Goal: Task Accomplishment & Management: Use online tool/utility

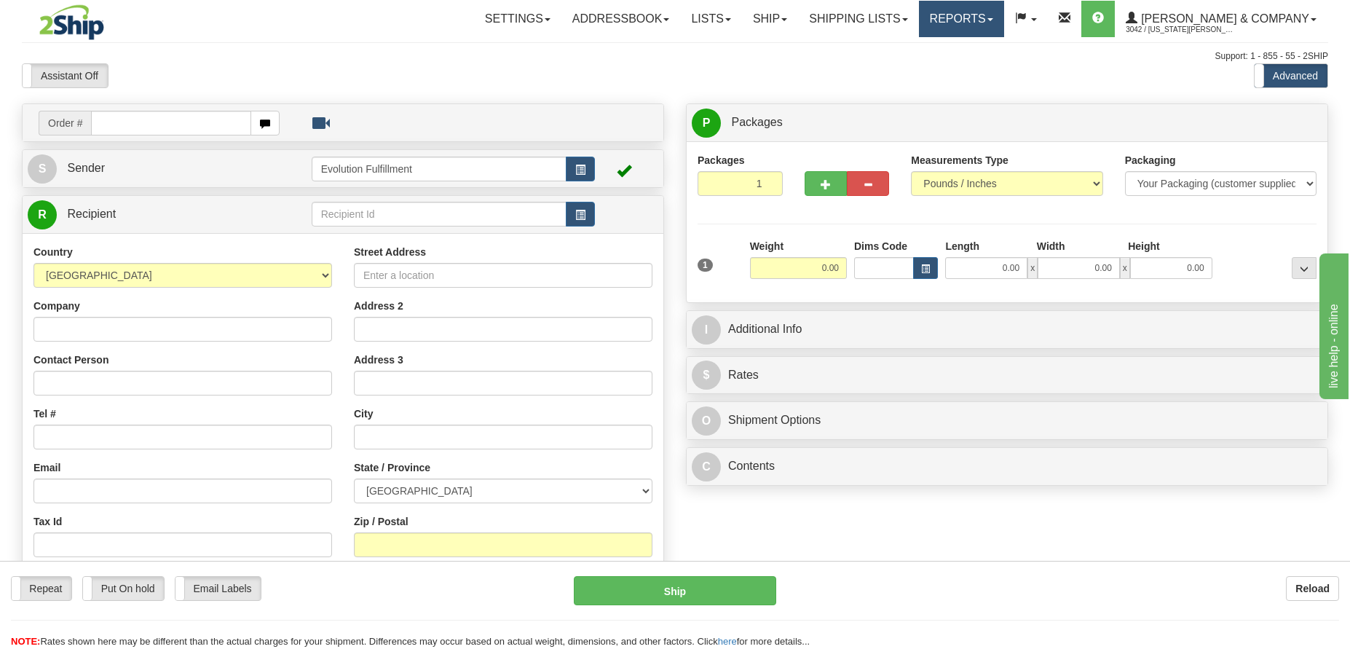
click at [1004, 21] on link "Reports" at bounding box center [961, 19] width 85 height 36
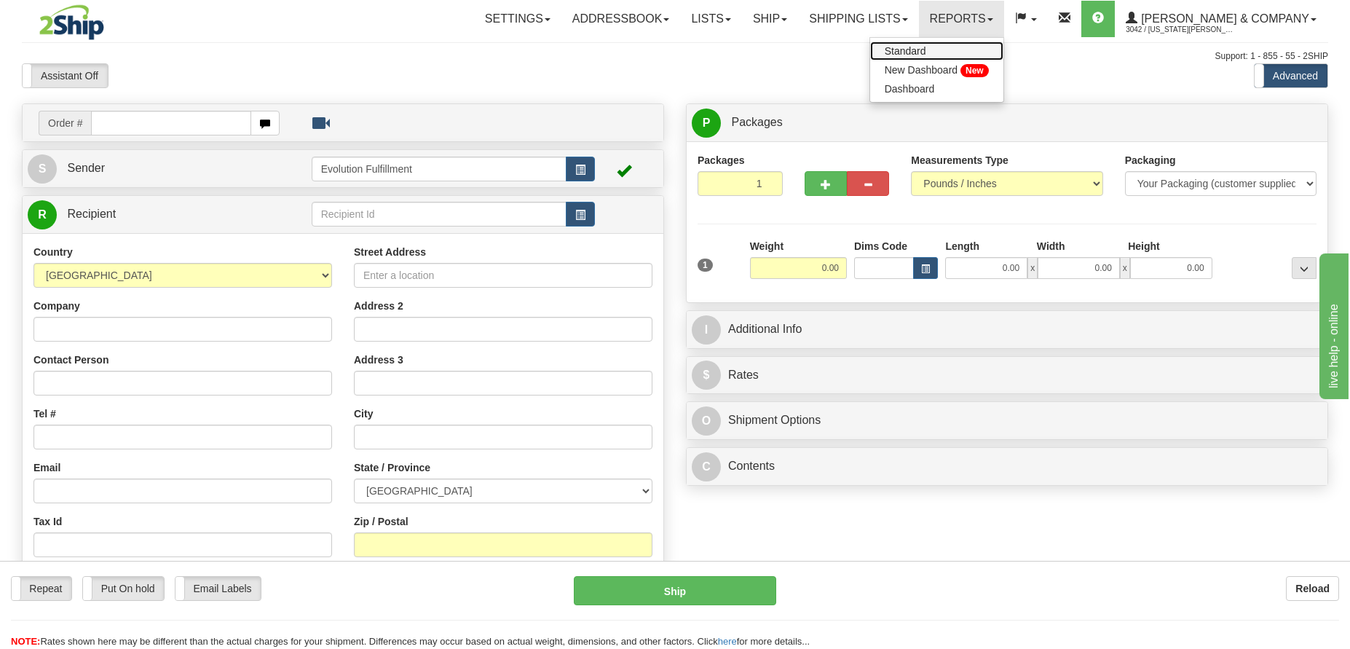
click at [926, 52] on span "Standard" at bounding box center [906, 51] width 42 height 12
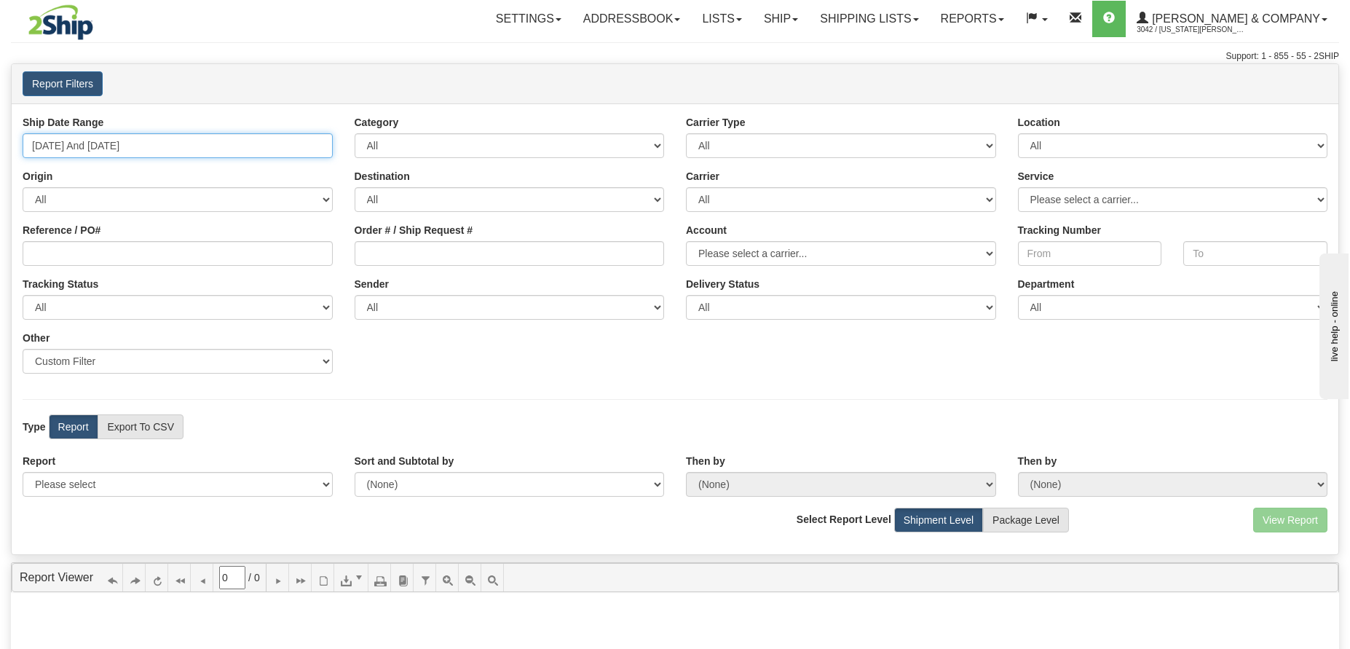
click at [162, 149] on input "09/18/2025 And 09/24/2025" at bounding box center [178, 145] width 310 height 25
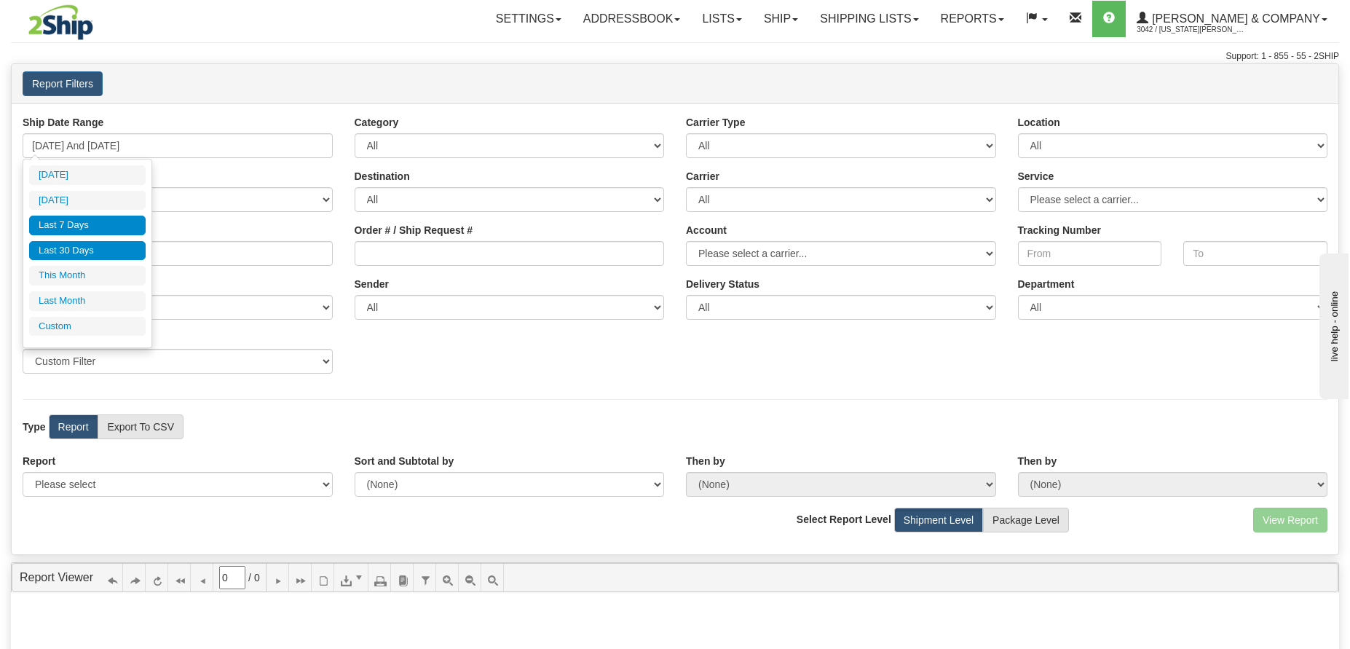
click at [104, 242] on li "Last 30 Days" at bounding box center [87, 251] width 117 height 20
type input "08/26/2025 And 09/24/2025"
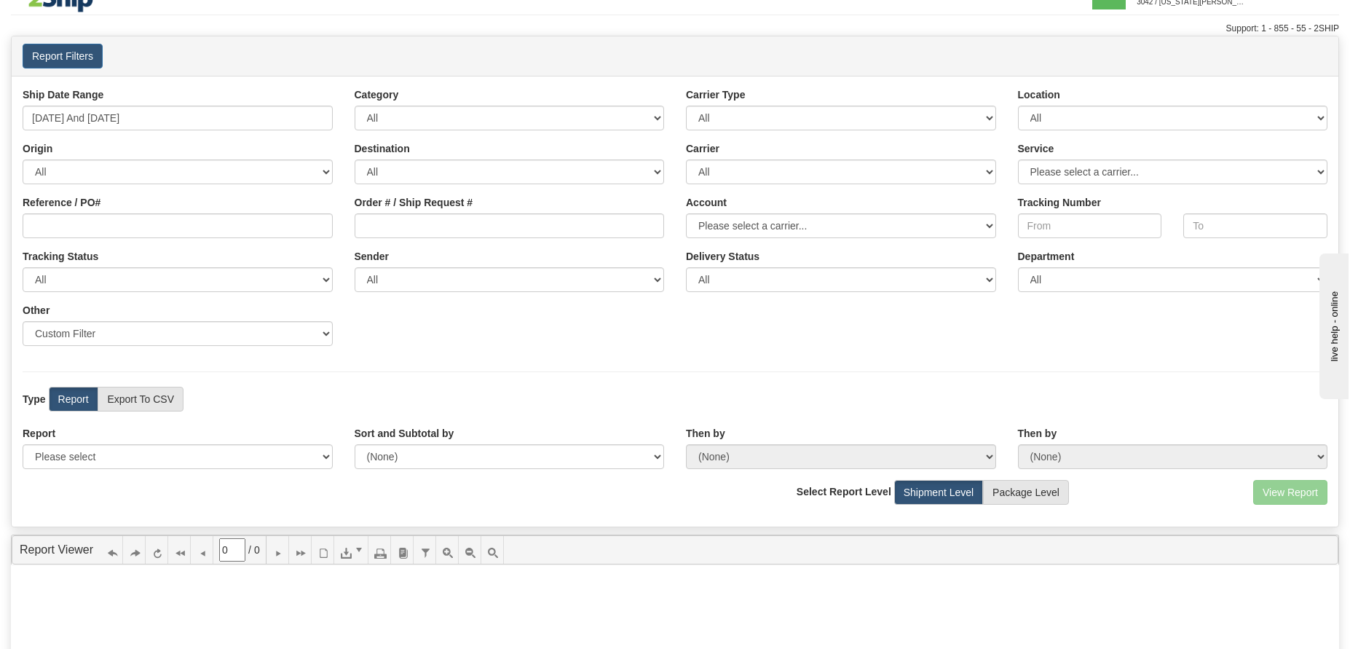
scroll to position [109, 0]
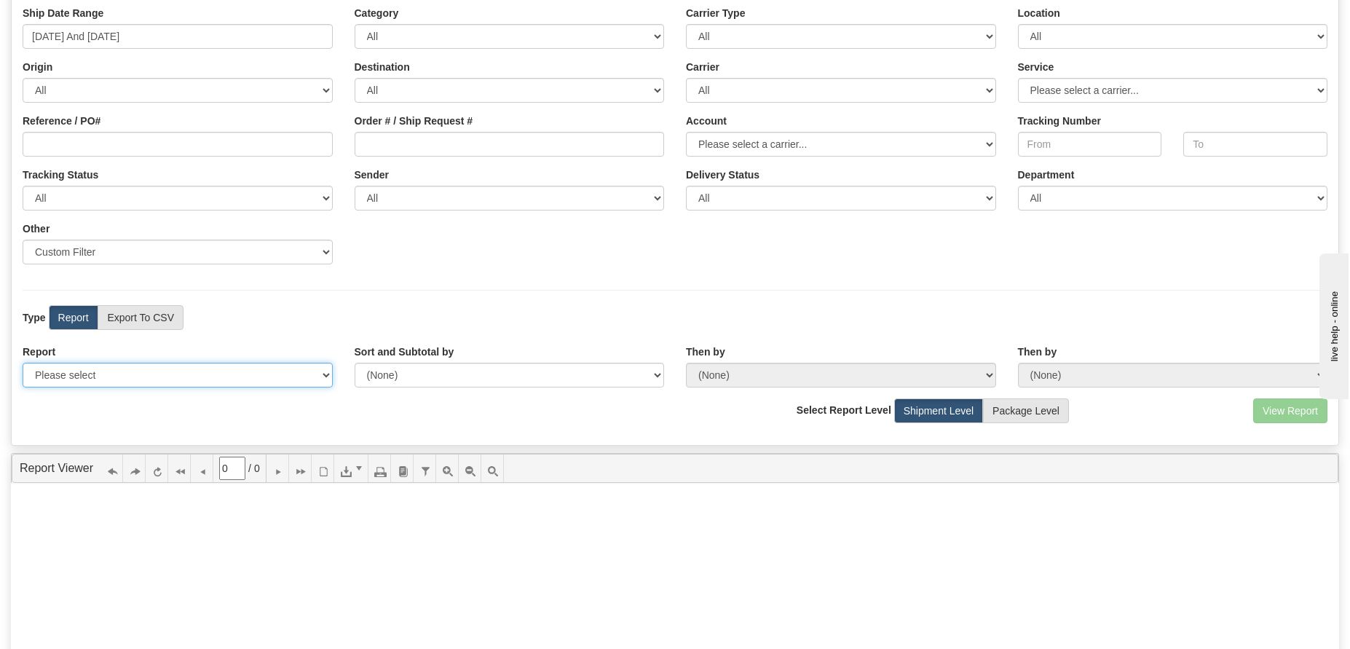
click at [214, 381] on select "Please select 1 Line Shipment Report Address Detail Basic Shipment Overview Can…" at bounding box center [178, 375] width 310 height 25
select select "Users\Tracking Detail.trdx"
click at [23, 363] on select "Please select 1 Line Shipment Report Address Detail Basic Shipment Overview Can…" at bounding box center [178, 375] width 310 height 25
click at [1293, 419] on button "View Report" at bounding box center [1290, 410] width 74 height 25
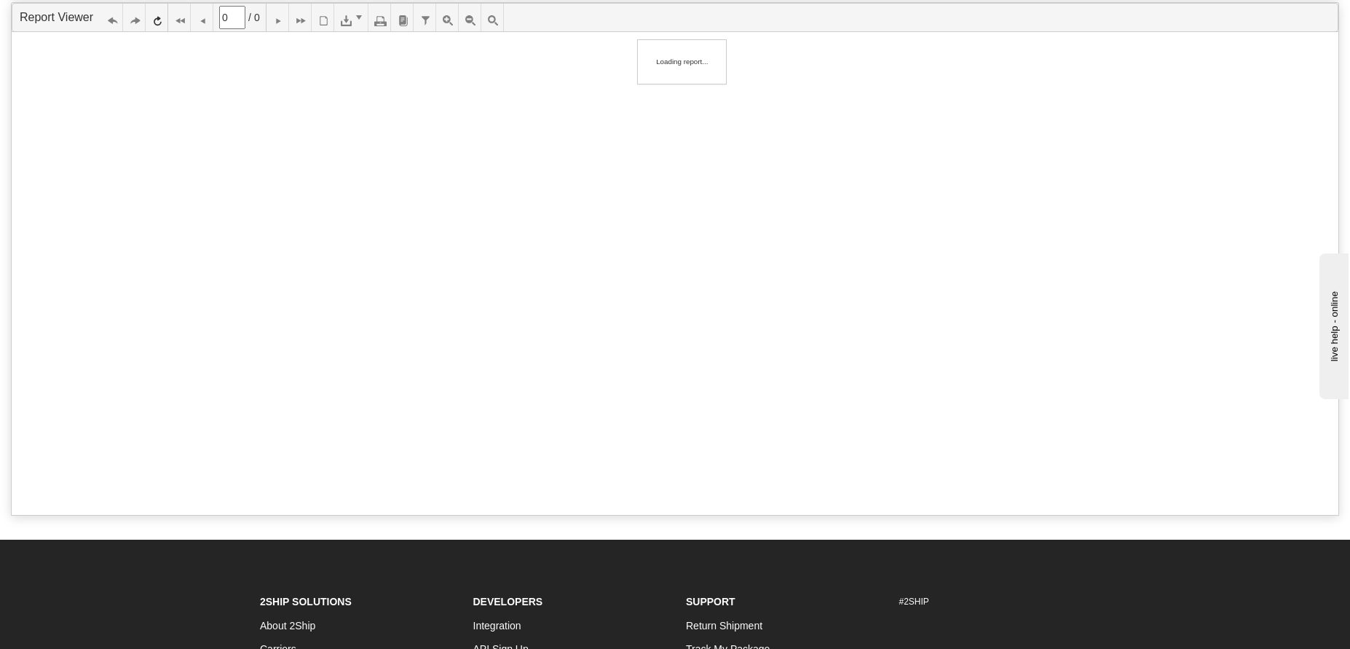
scroll to position [108, 0]
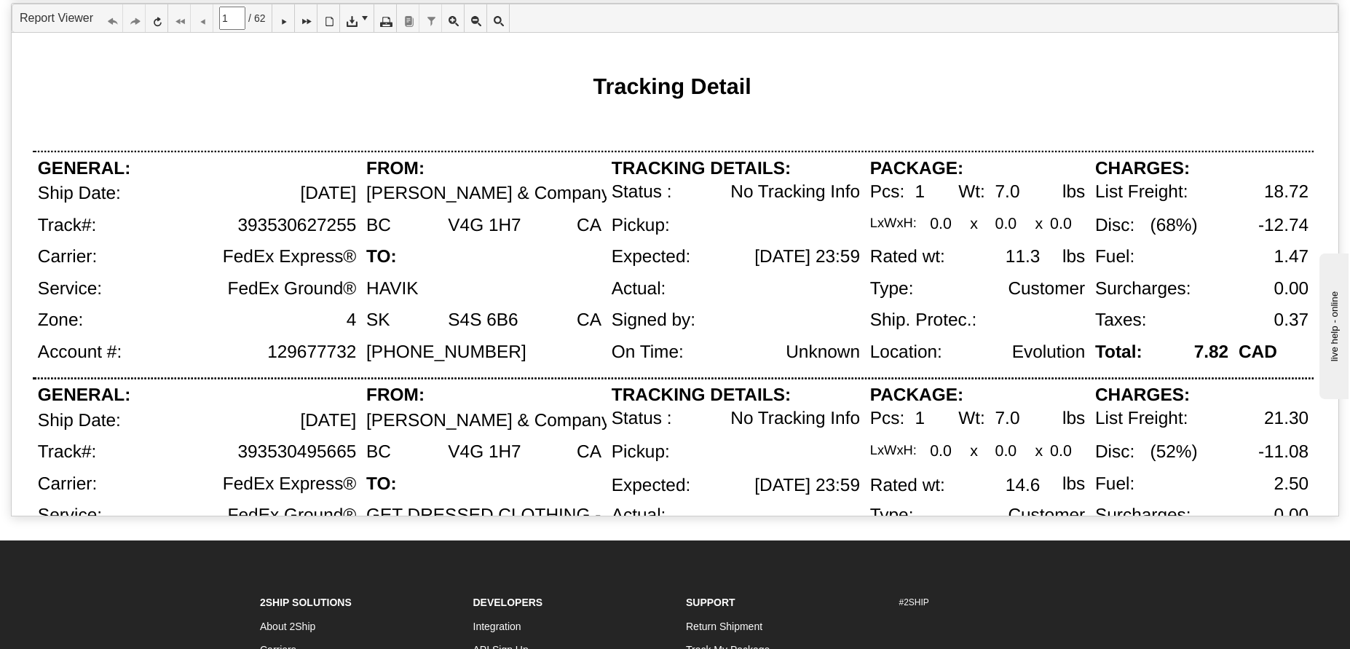
click at [910, 236] on div "LxWxH:" at bounding box center [895, 232] width 60 height 32
click at [288, 15] on icon at bounding box center [283, 18] width 10 height 10
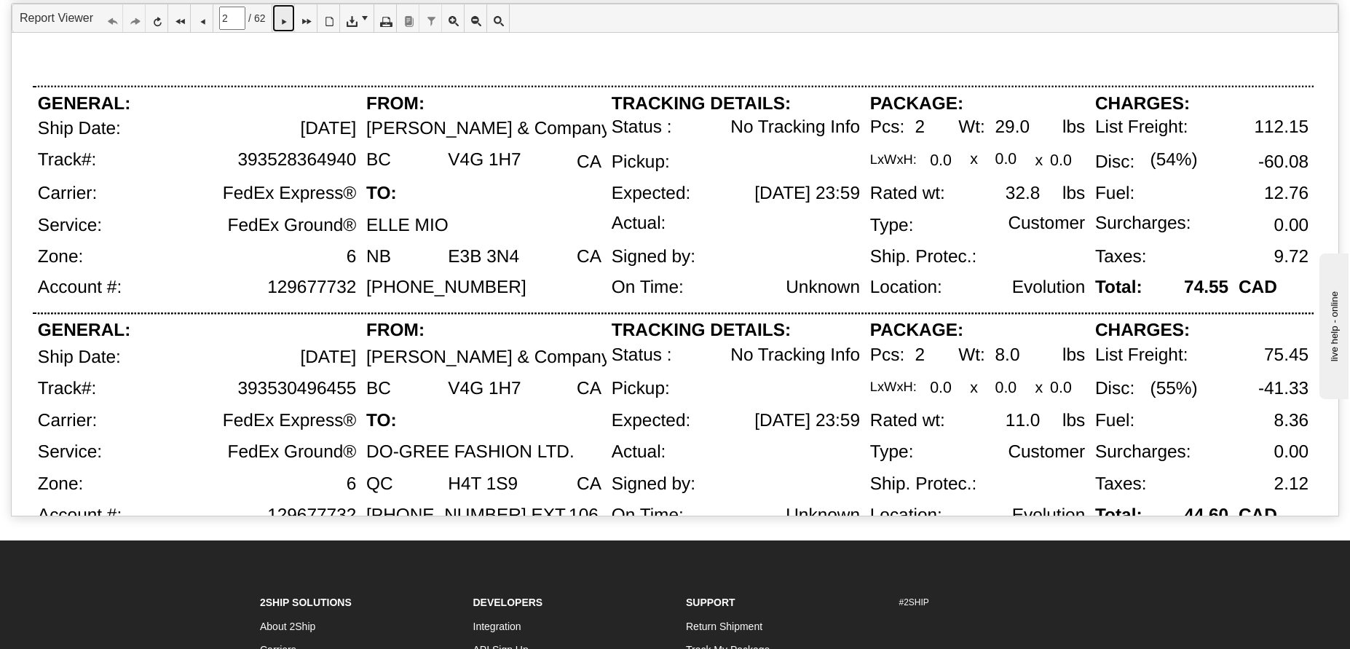
click at [288, 15] on icon at bounding box center [283, 18] width 10 height 10
click at [286, 20] on icon at bounding box center [283, 18] width 10 height 10
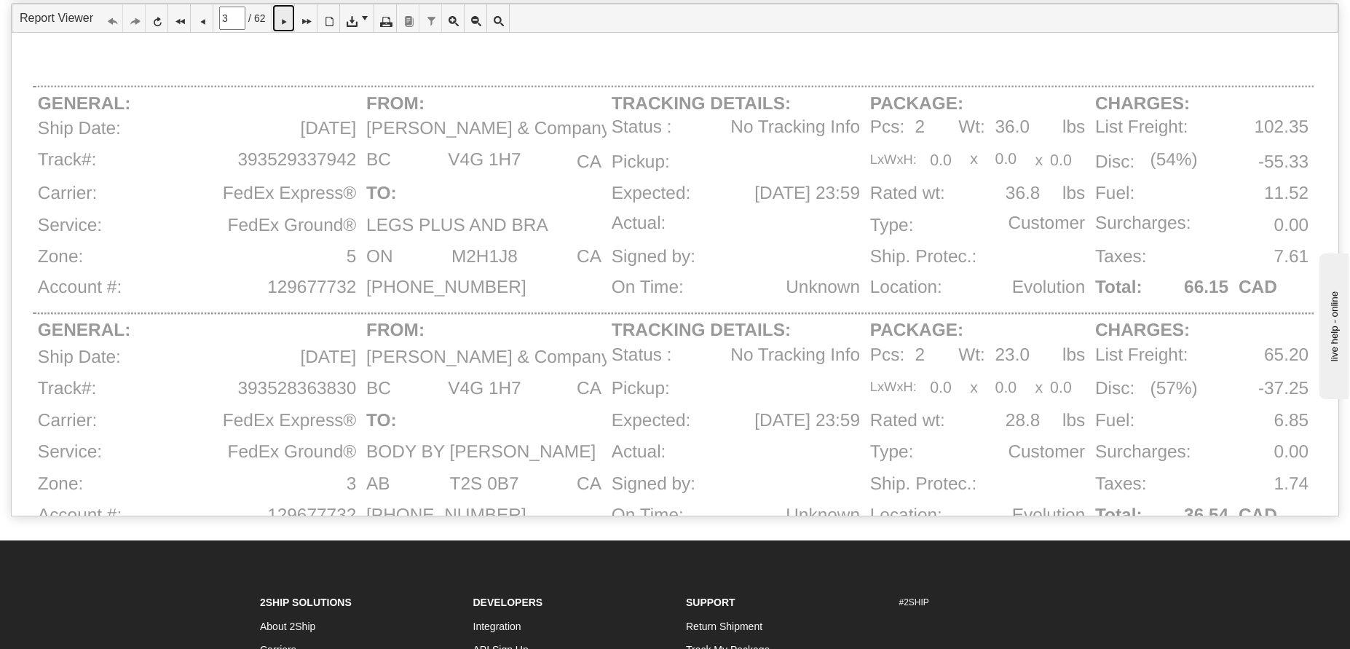
click at [286, 20] on icon at bounding box center [283, 18] width 10 height 10
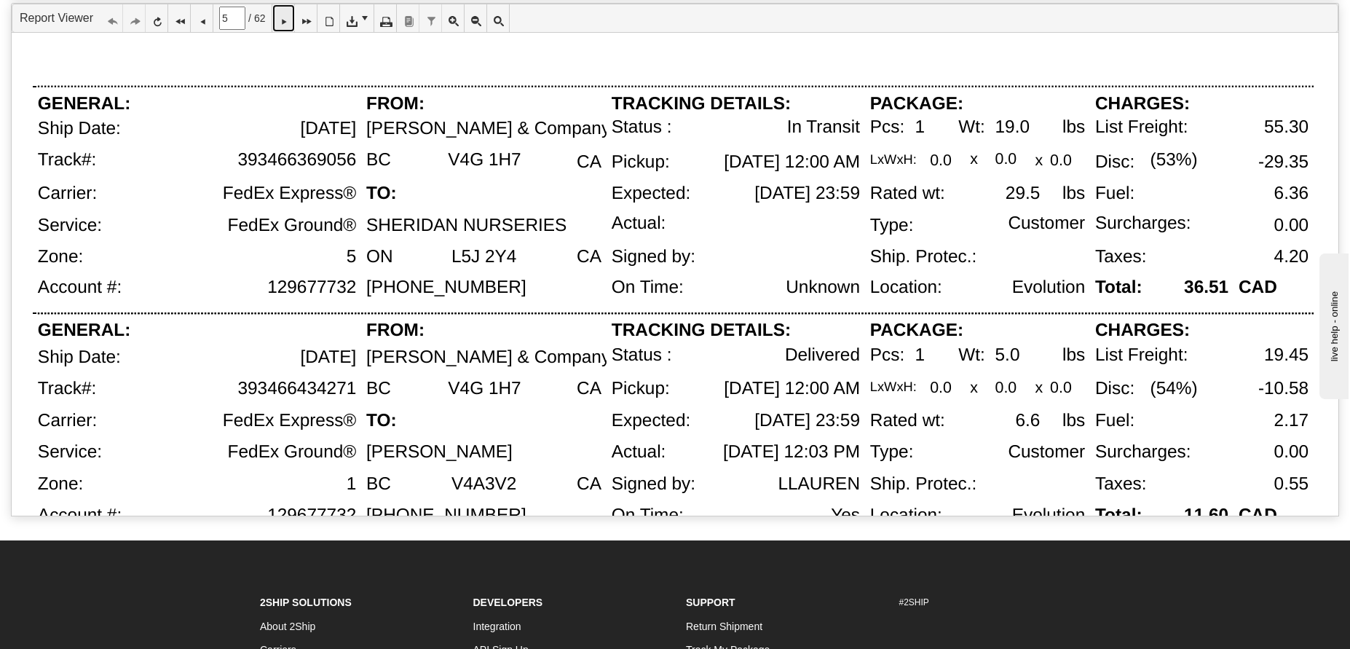
click at [286, 20] on icon at bounding box center [283, 18] width 10 height 10
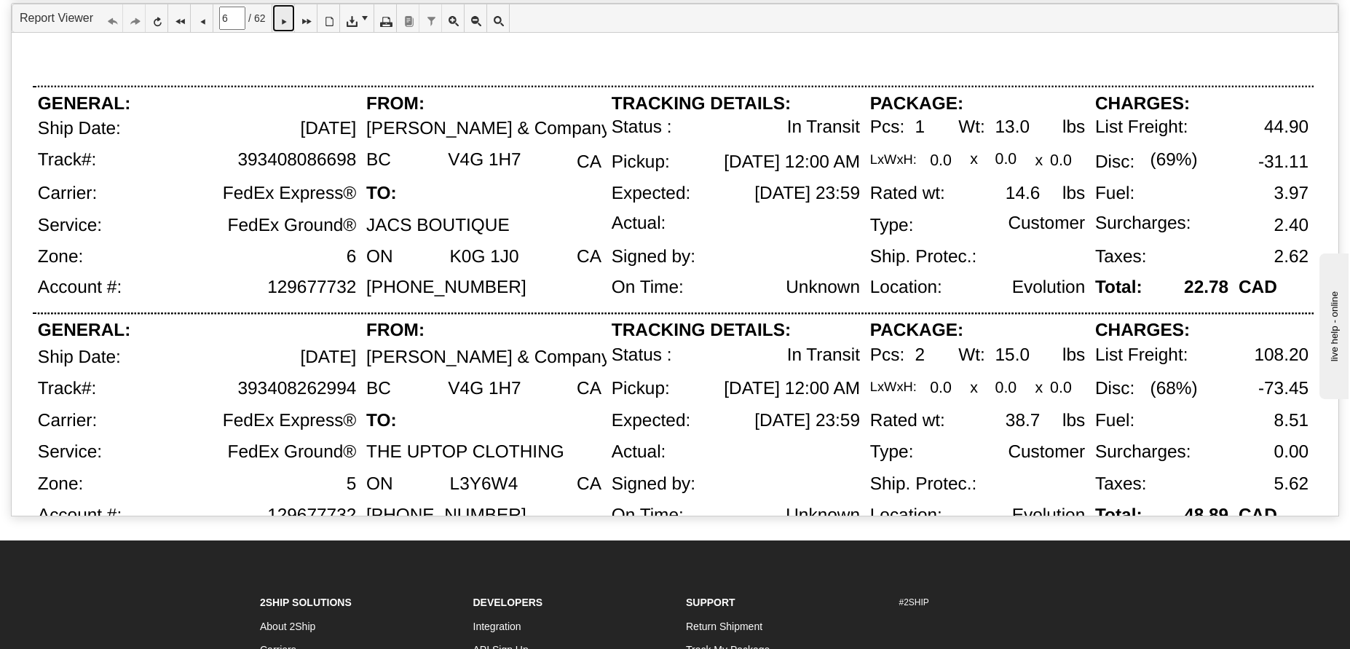
click at [288, 18] on icon at bounding box center [283, 18] width 10 height 10
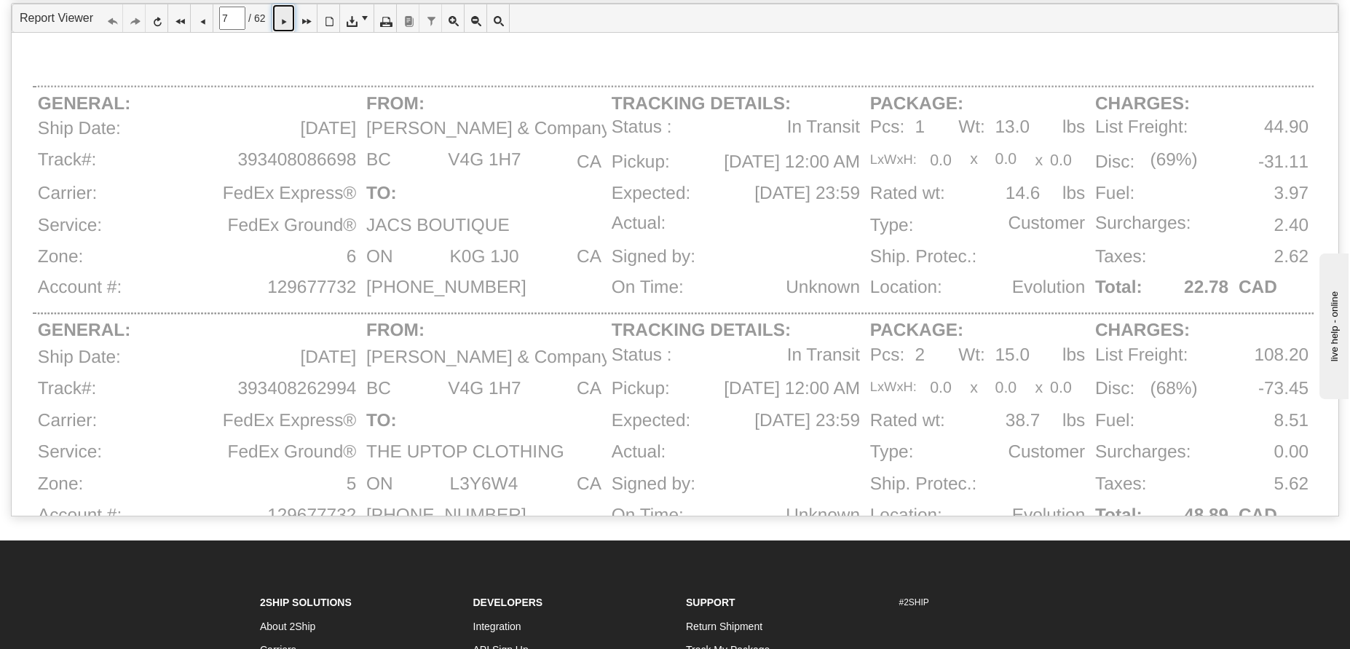
click at [288, 18] on icon at bounding box center [283, 18] width 10 height 10
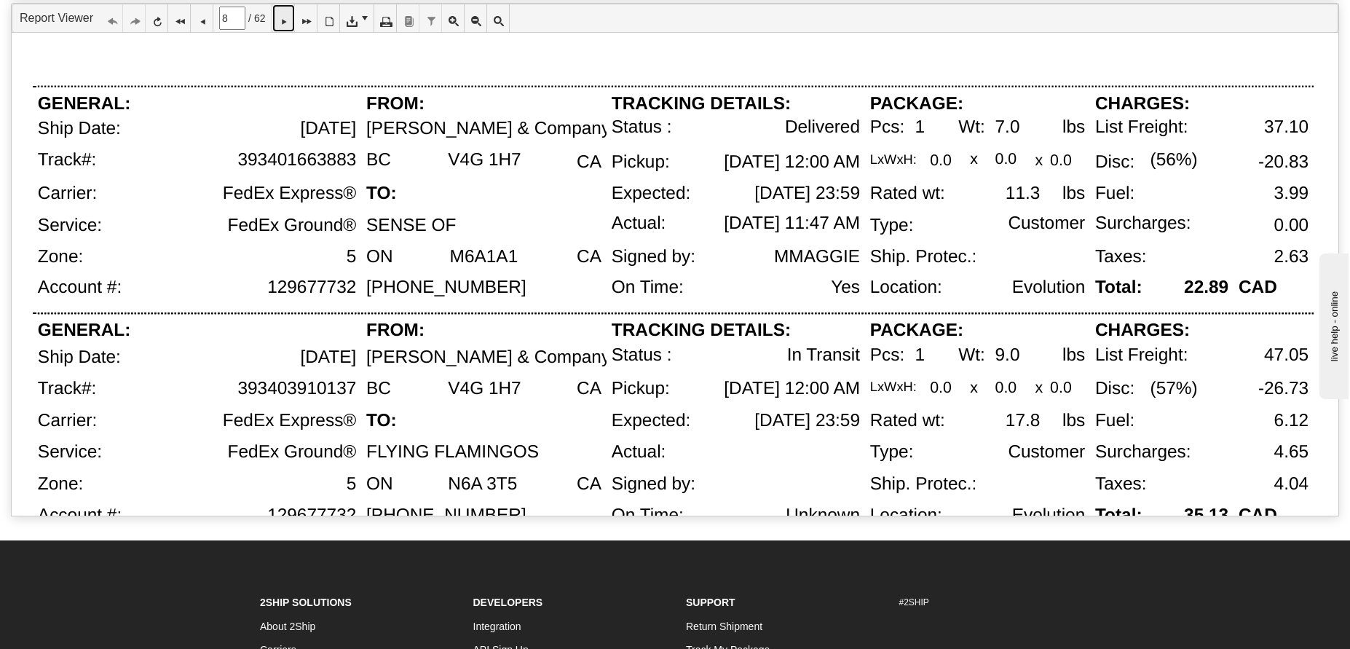
click at [288, 18] on icon at bounding box center [283, 18] width 10 height 10
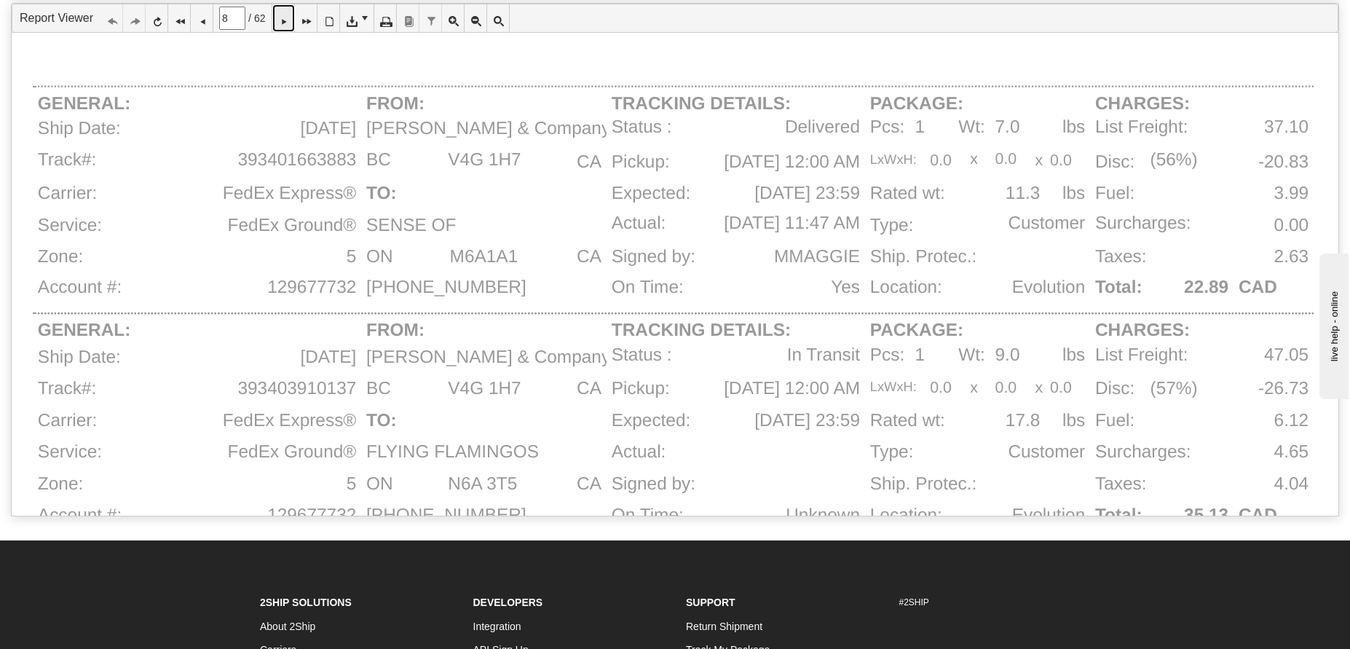
click at [288, 18] on icon at bounding box center [283, 18] width 10 height 10
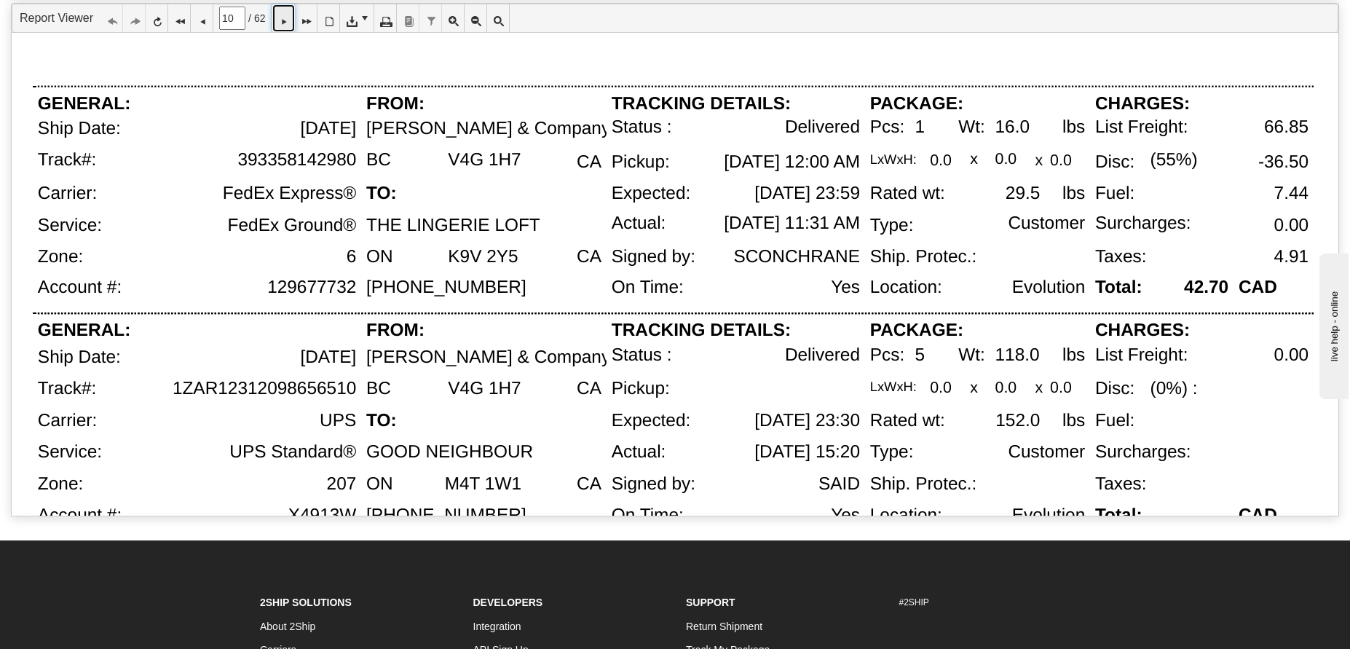
click at [288, 18] on icon at bounding box center [283, 18] width 10 height 10
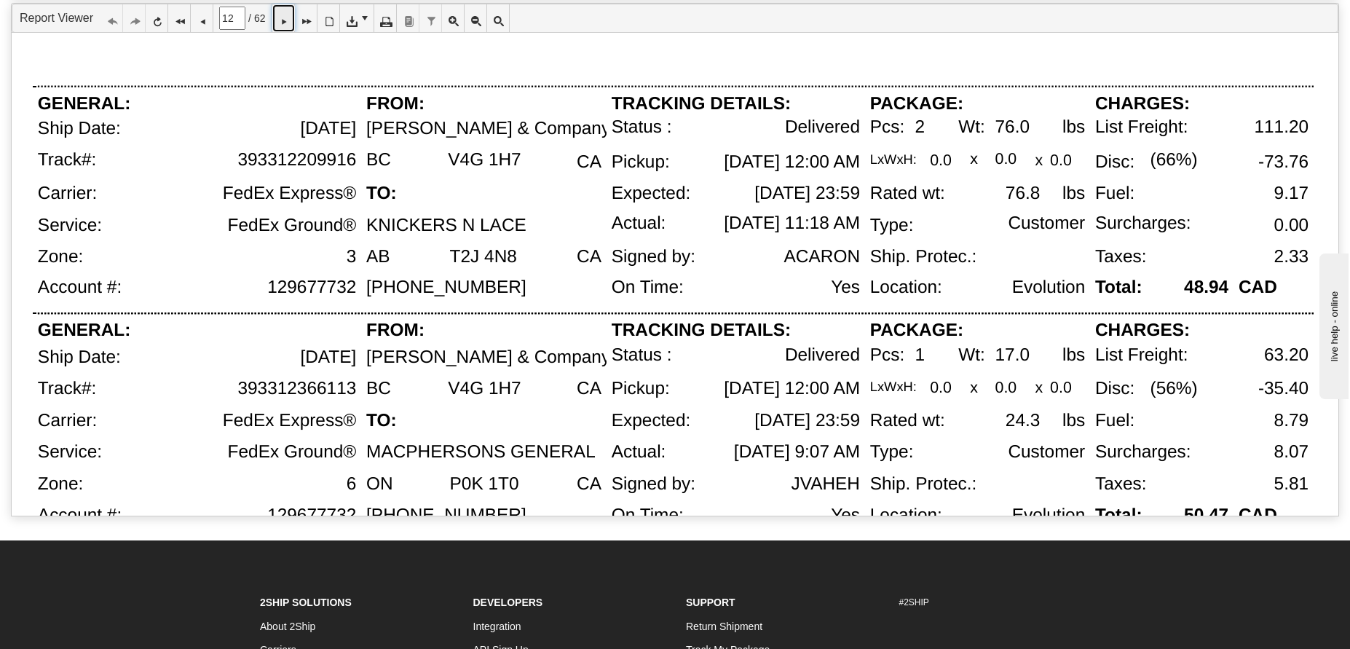
click at [288, 18] on icon at bounding box center [283, 18] width 10 height 10
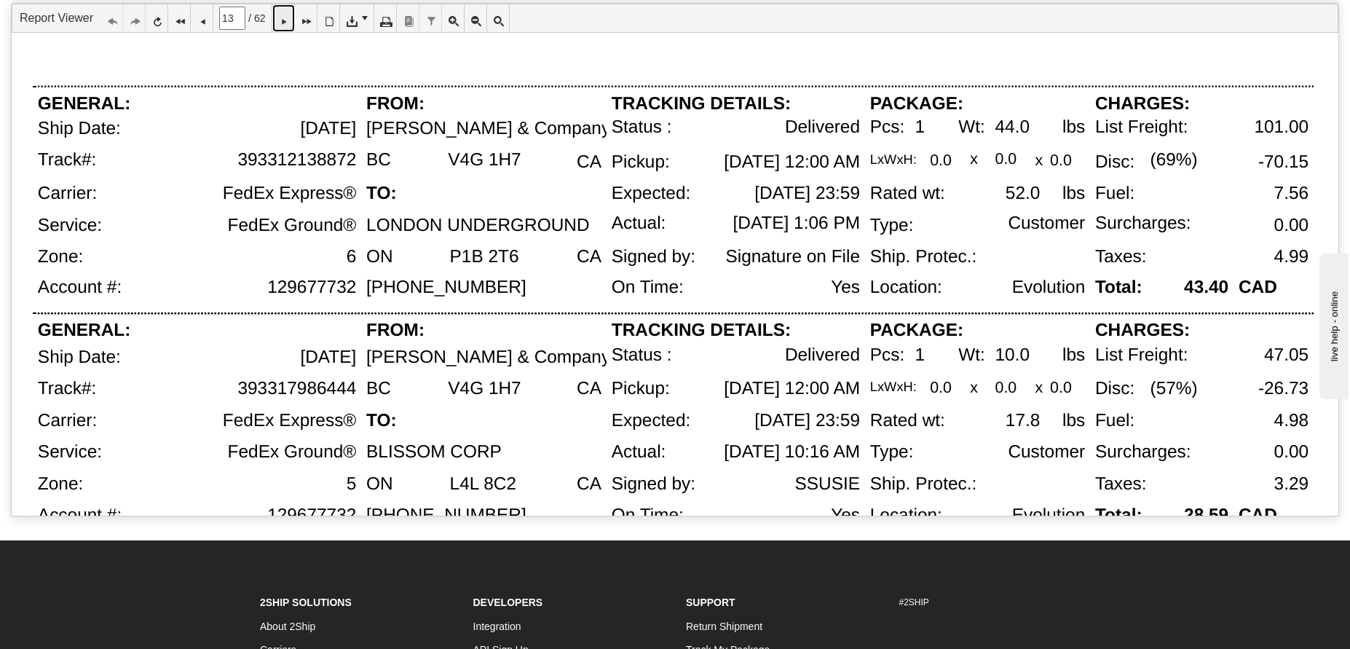
click at [288, 18] on icon at bounding box center [283, 18] width 10 height 10
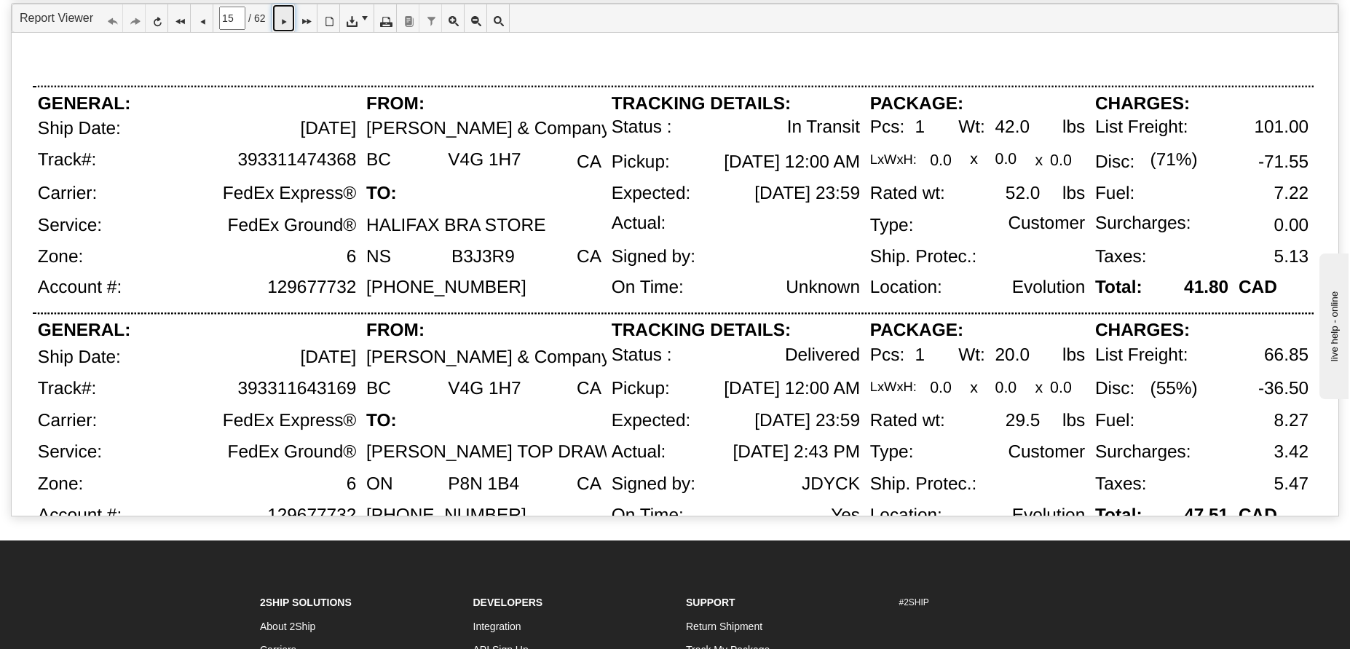
click at [288, 18] on icon at bounding box center [283, 18] width 10 height 10
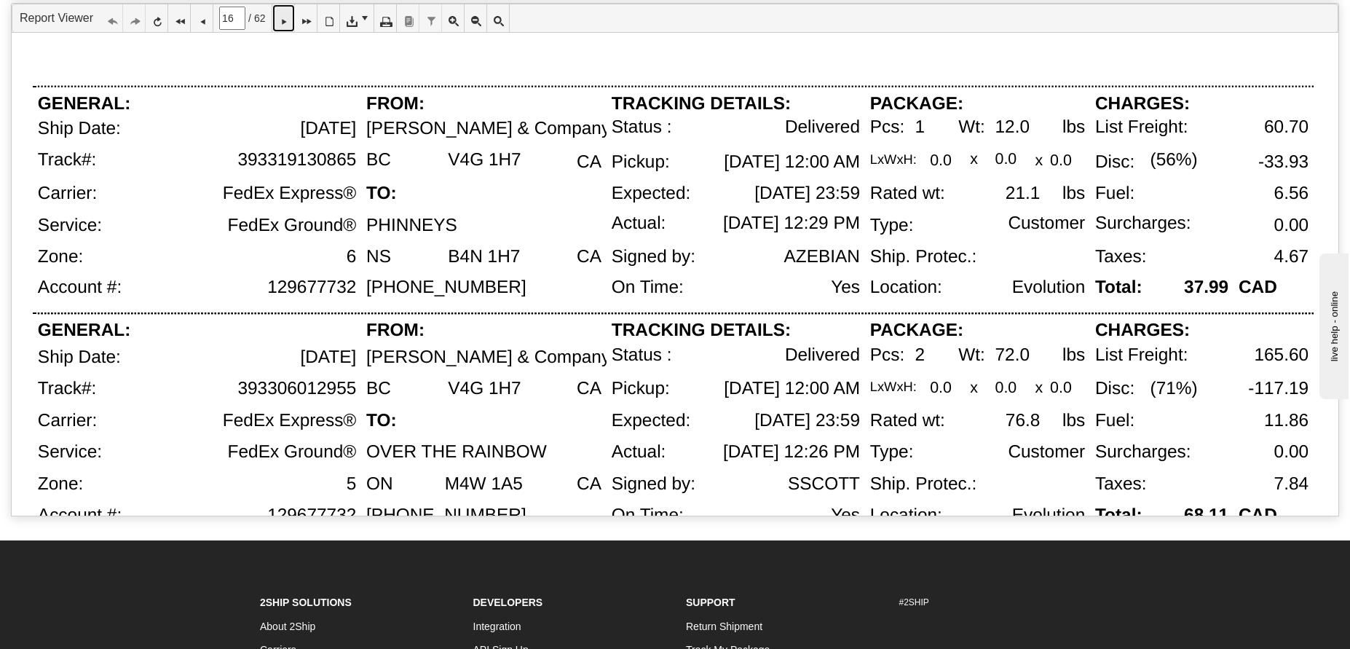
click at [288, 18] on icon at bounding box center [283, 18] width 10 height 10
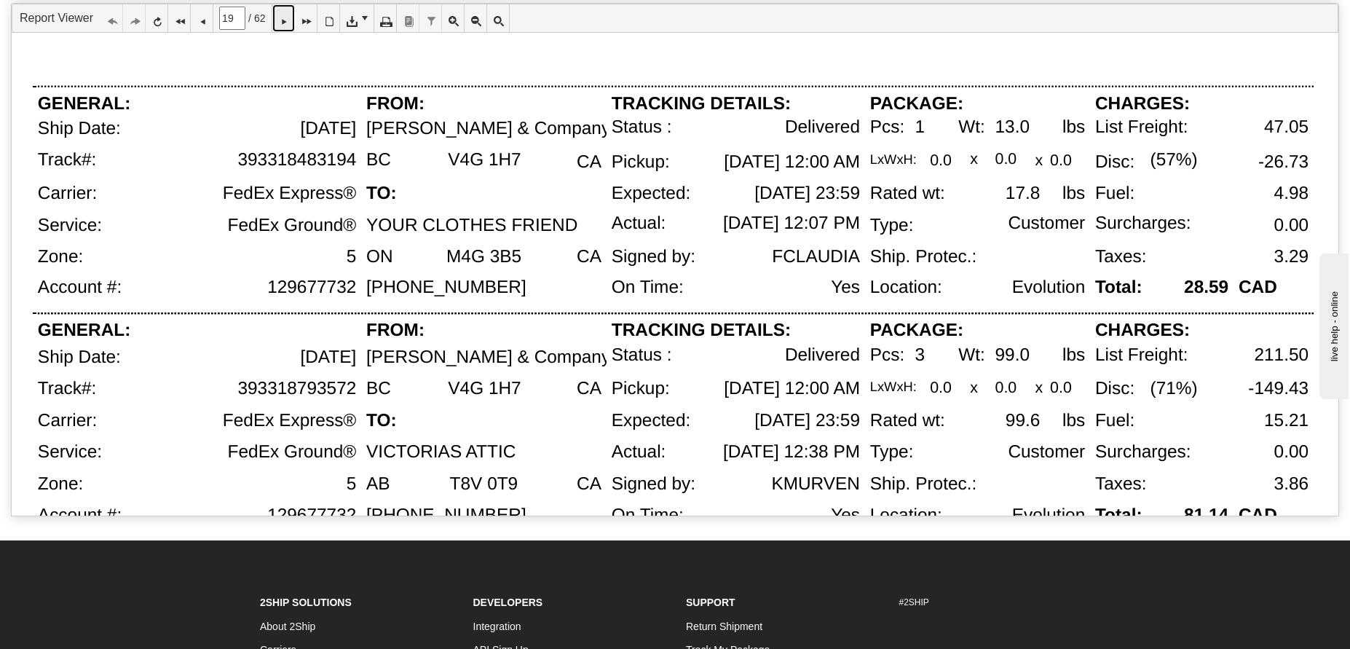
click at [288, 18] on icon at bounding box center [283, 18] width 10 height 10
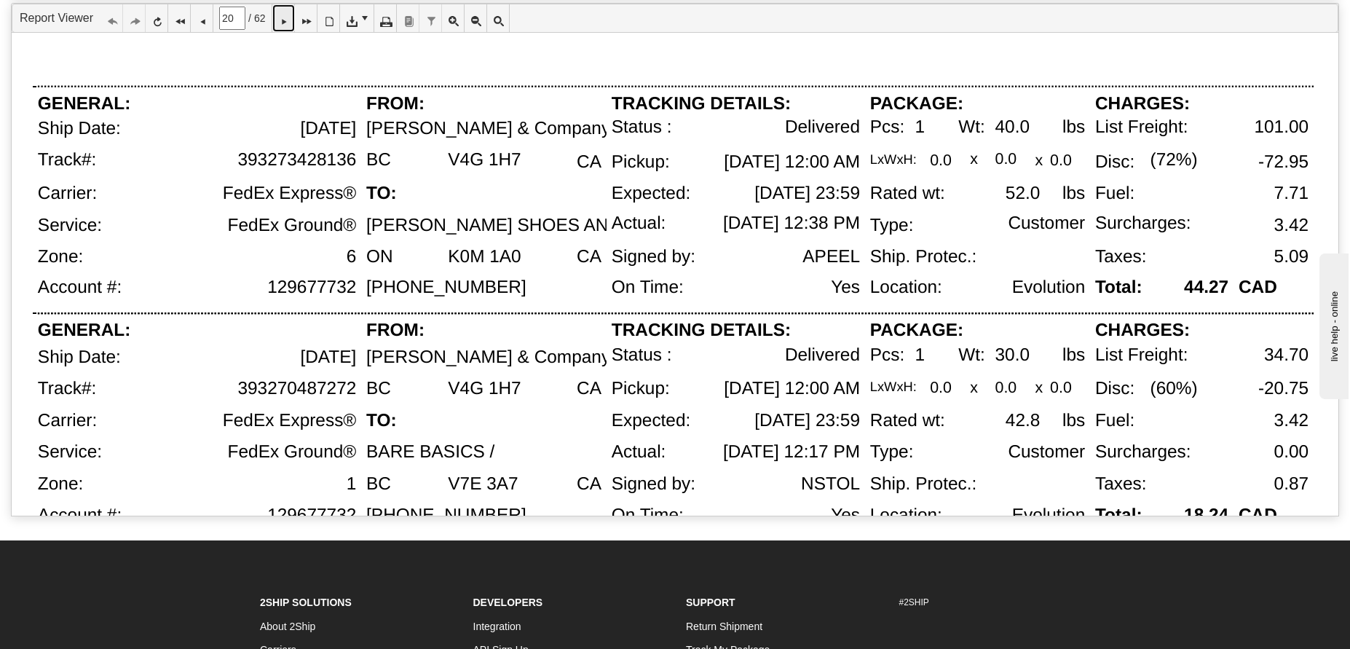
click at [288, 18] on icon at bounding box center [283, 18] width 10 height 10
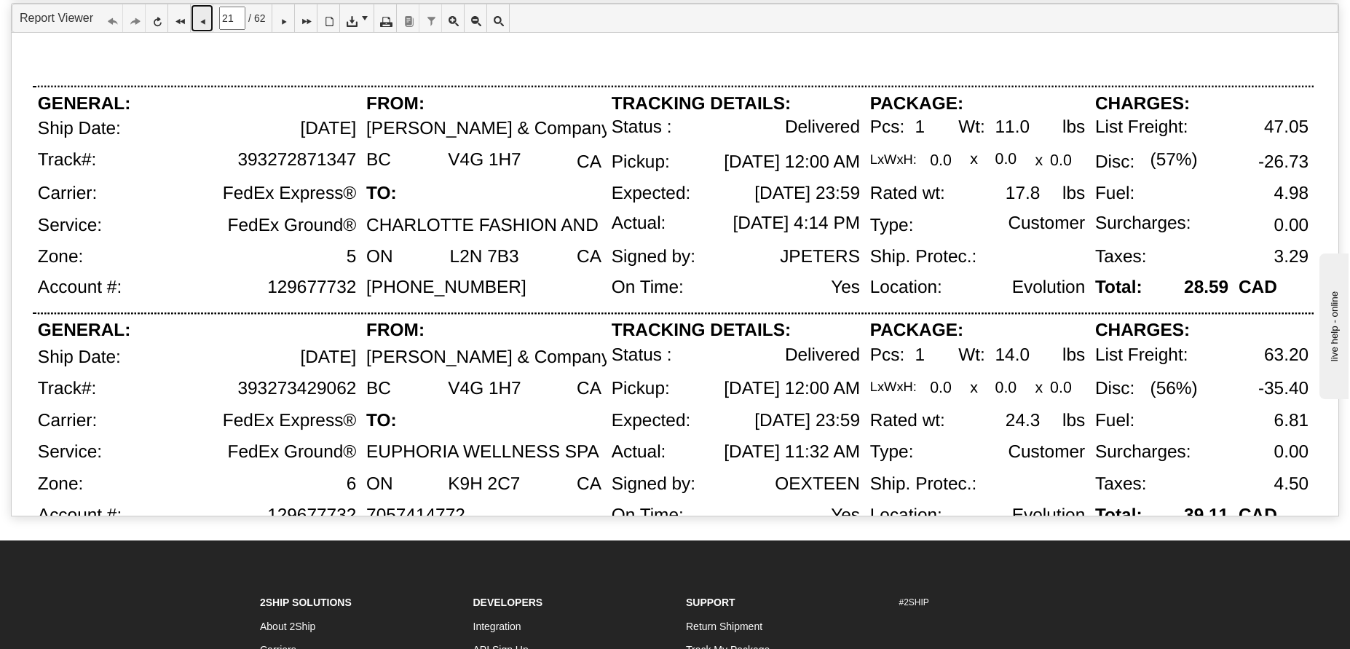
click at [207, 19] on icon at bounding box center [202, 18] width 10 height 10
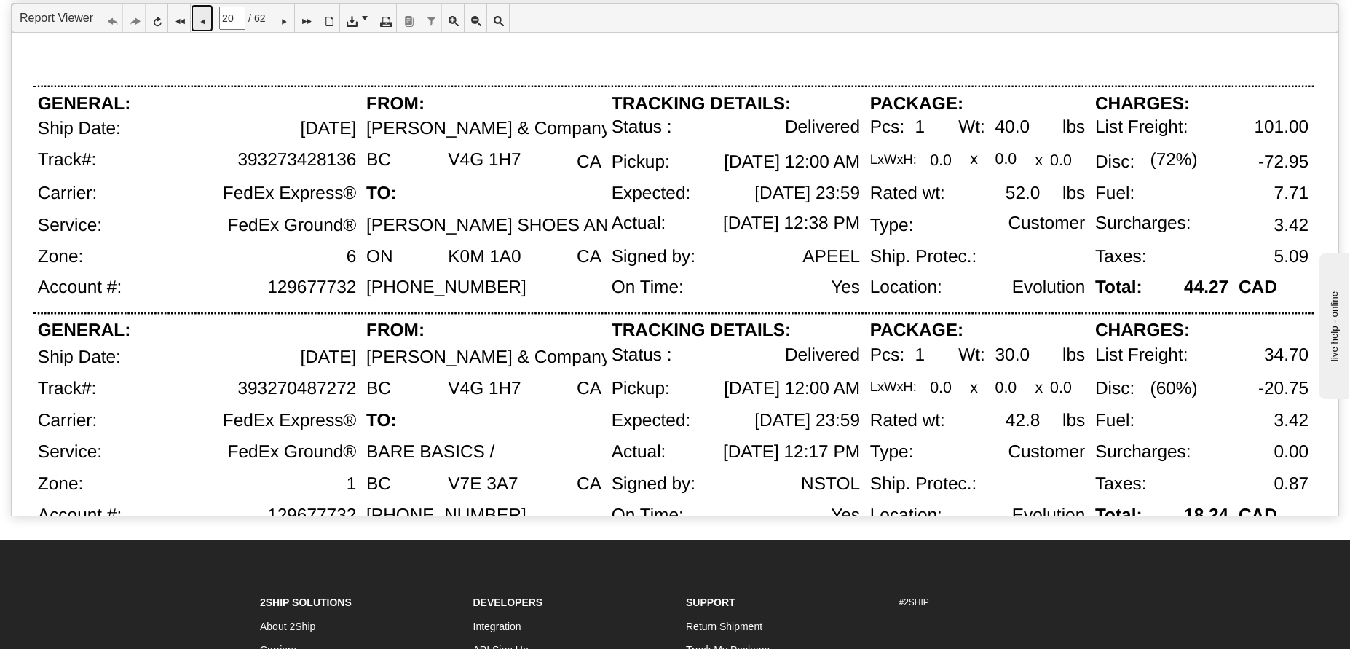
click at [207, 19] on icon at bounding box center [202, 18] width 10 height 10
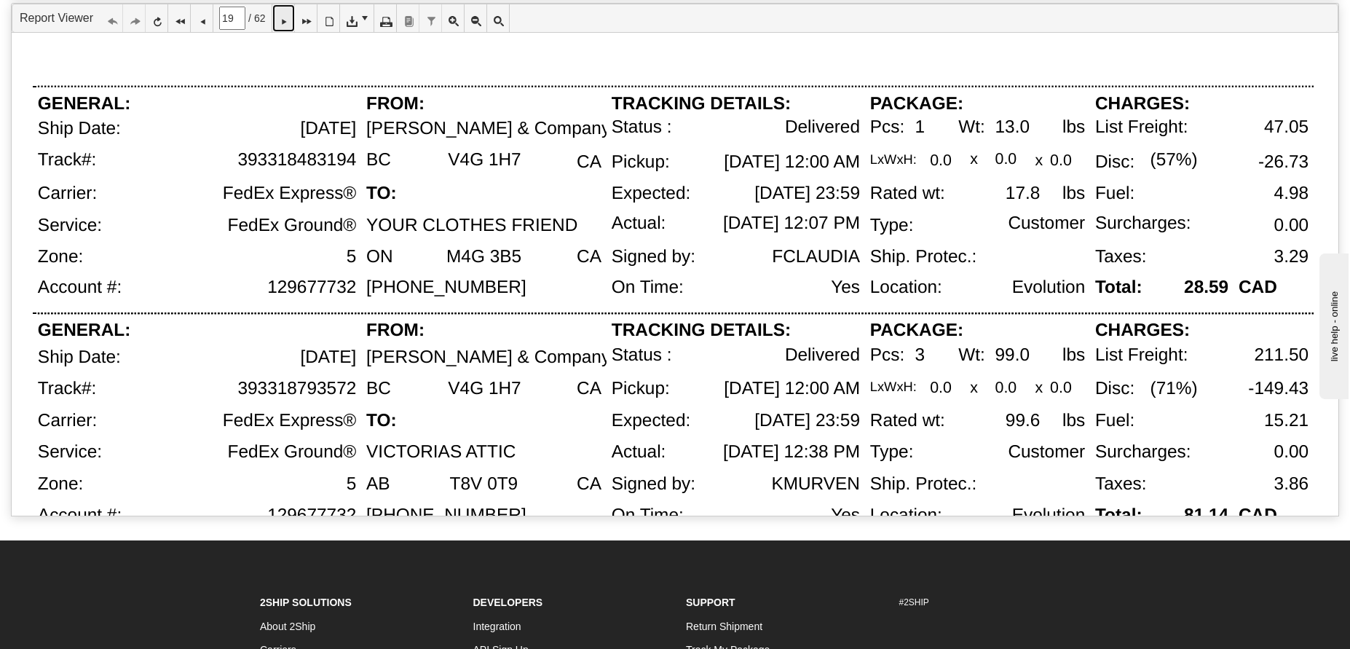
click at [288, 18] on icon at bounding box center [283, 18] width 10 height 10
type input "20"
